Goal: Information Seeking & Learning: Understand process/instructions

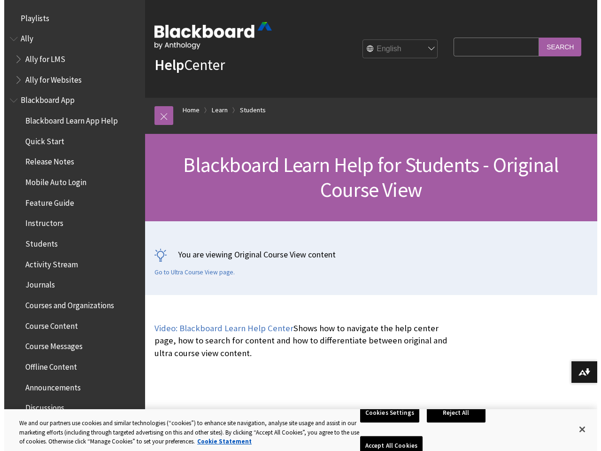
scroll to position [1109, 0]
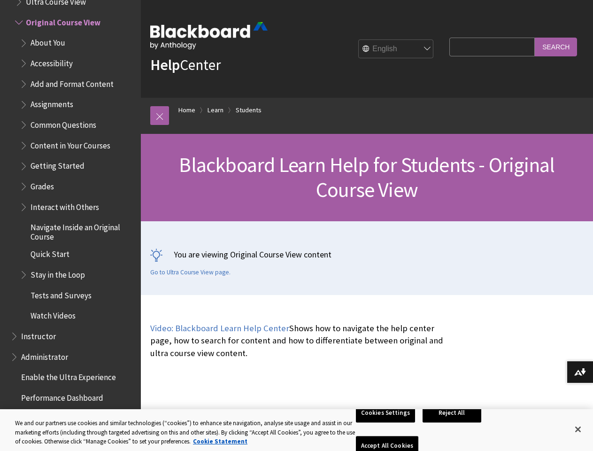
click at [296, 225] on div "You are viewing Original Course View content Go to Ultra Course View page." at bounding box center [367, 258] width 452 height 74
click at [160, 116] on link at bounding box center [159, 115] width 19 height 19
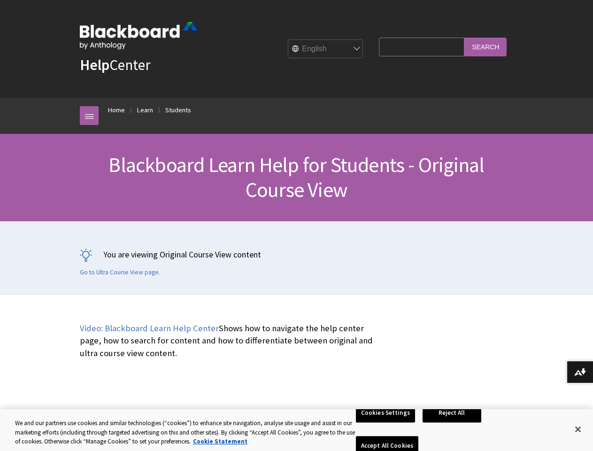
click at [580, 372] on button "Download alternative formats ..." at bounding box center [580, 372] width 26 height 23
click at [387, 423] on button "Cookies Settings" at bounding box center [385, 413] width 59 height 20
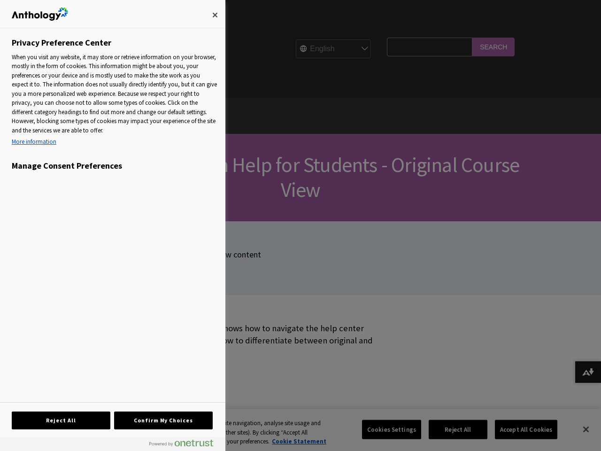
click at [454, 429] on div at bounding box center [300, 225] width 601 height 451
click at [520, 429] on div at bounding box center [300, 225] width 601 height 451
click at [578, 429] on div at bounding box center [300, 225] width 601 height 451
